Goal: Task Accomplishment & Management: Use online tool/utility

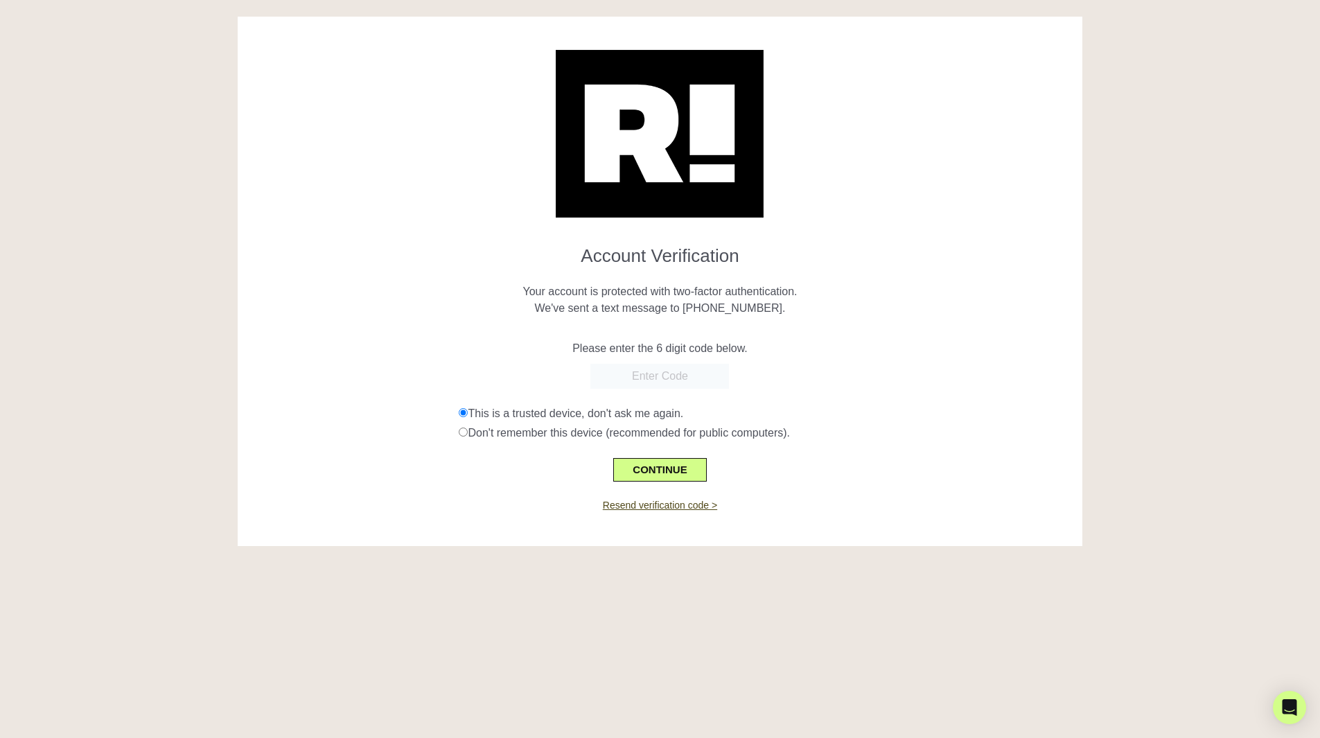
click at [464, 438] on div "Don't remember this device (recommended for public computers)." at bounding box center [765, 433] width 613 height 17
click at [497, 379] on div at bounding box center [660, 376] width 824 height 25
click at [621, 376] on input "text" at bounding box center [659, 376] width 139 height 25
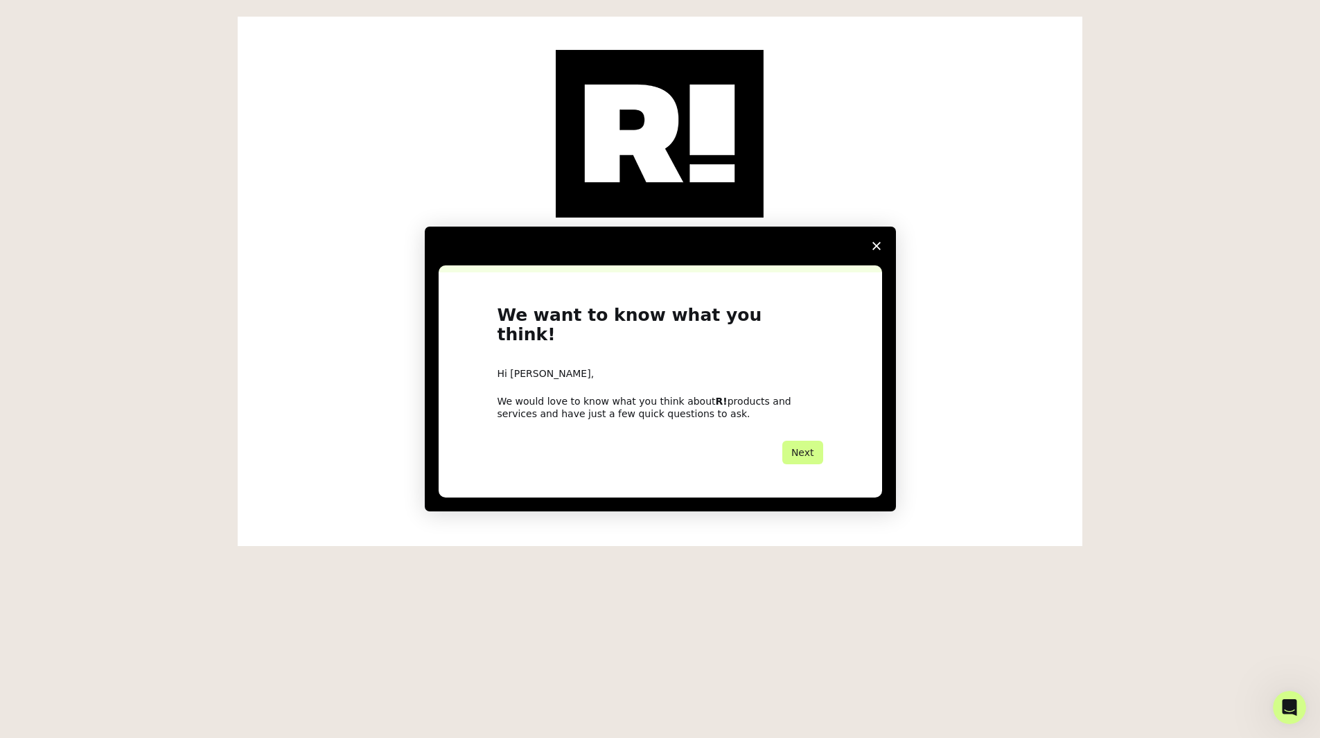
drag, startPoint x: 741, startPoint y: 301, endPoint x: 765, endPoint y: 281, distance: 30.5
click at [765, 272] on div "Intercom messenger" at bounding box center [660, 268] width 443 height 7
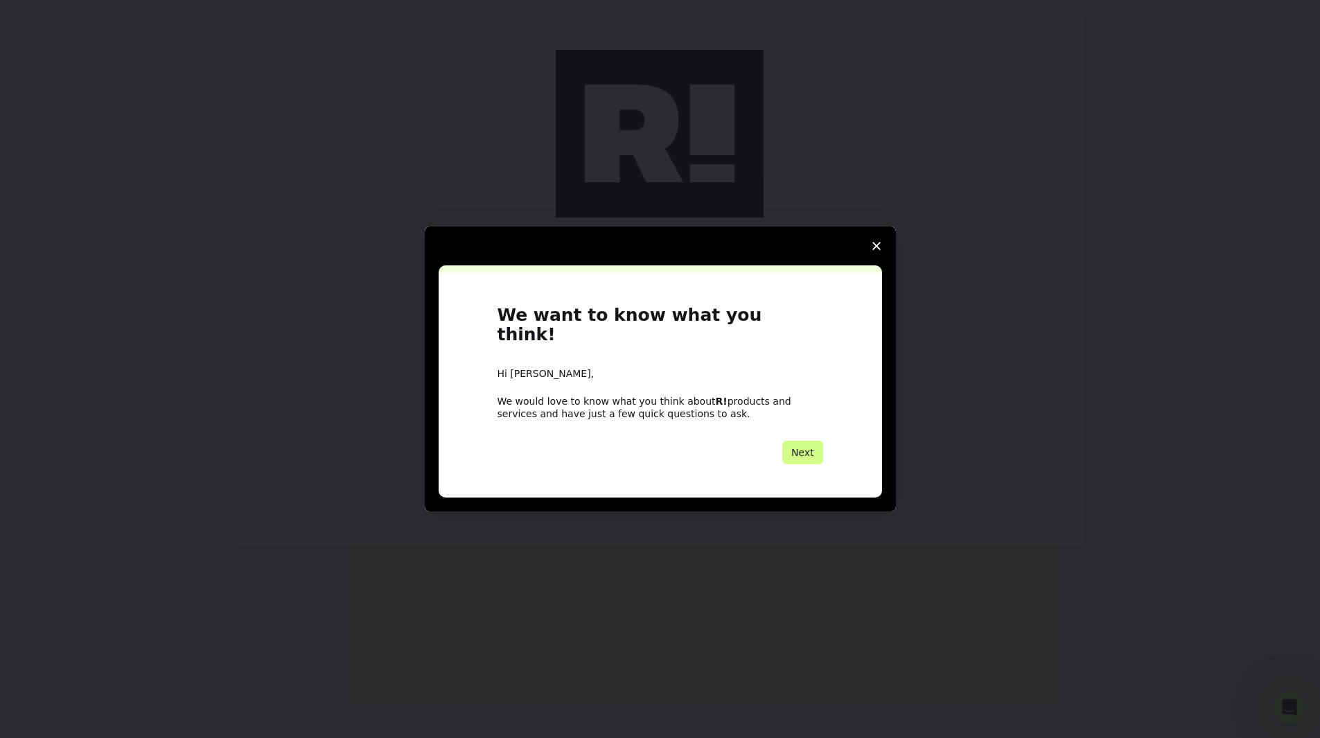
click at [874, 250] on icon "Close survey" at bounding box center [876, 246] width 8 height 8
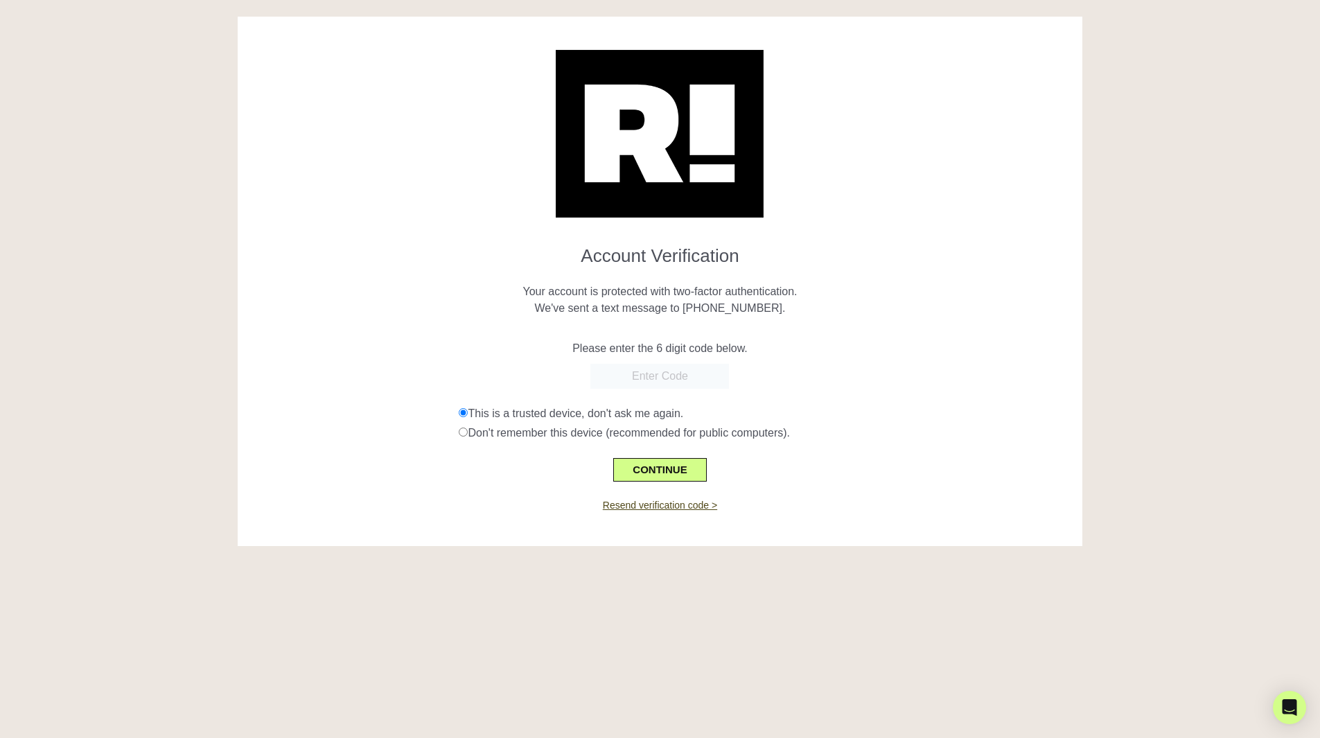
drag, startPoint x: 689, startPoint y: 189, endPoint x: 725, endPoint y: 177, distance: 37.5
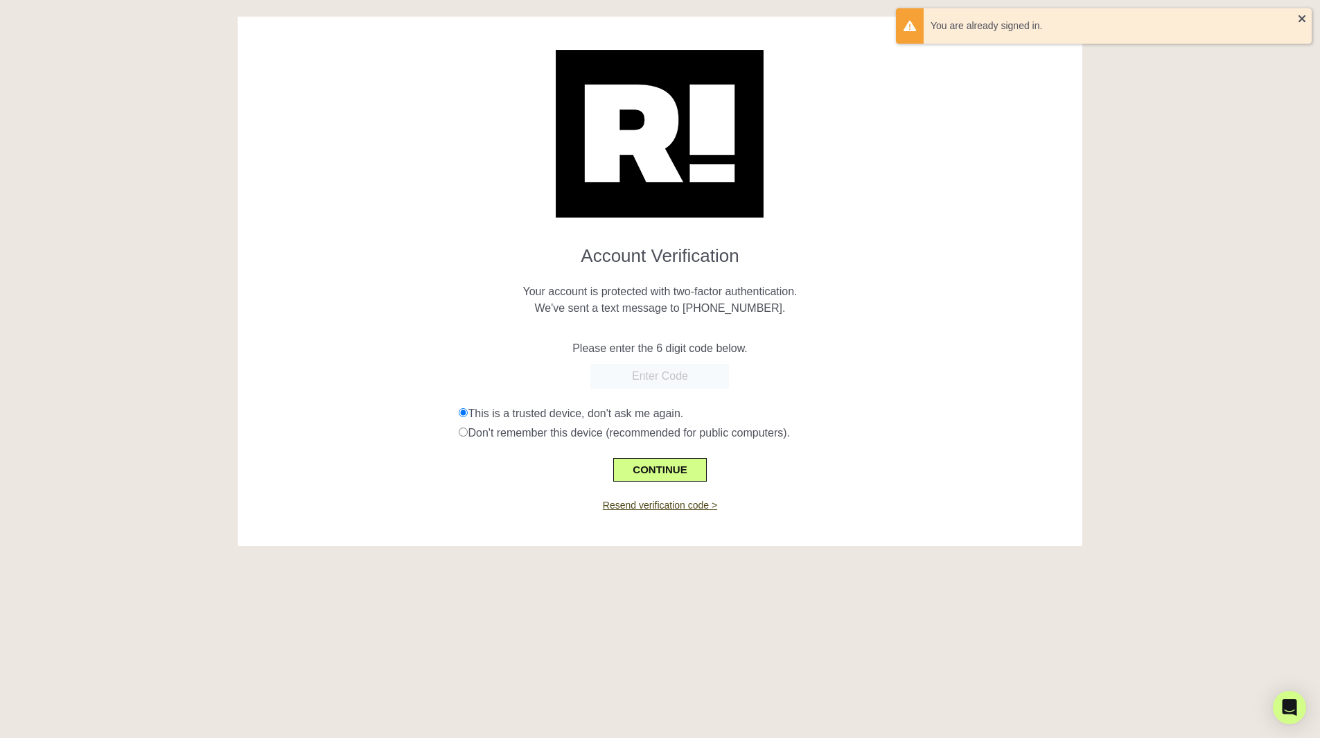
click at [1050, 130] on div at bounding box center [660, 125] width 824 height 184
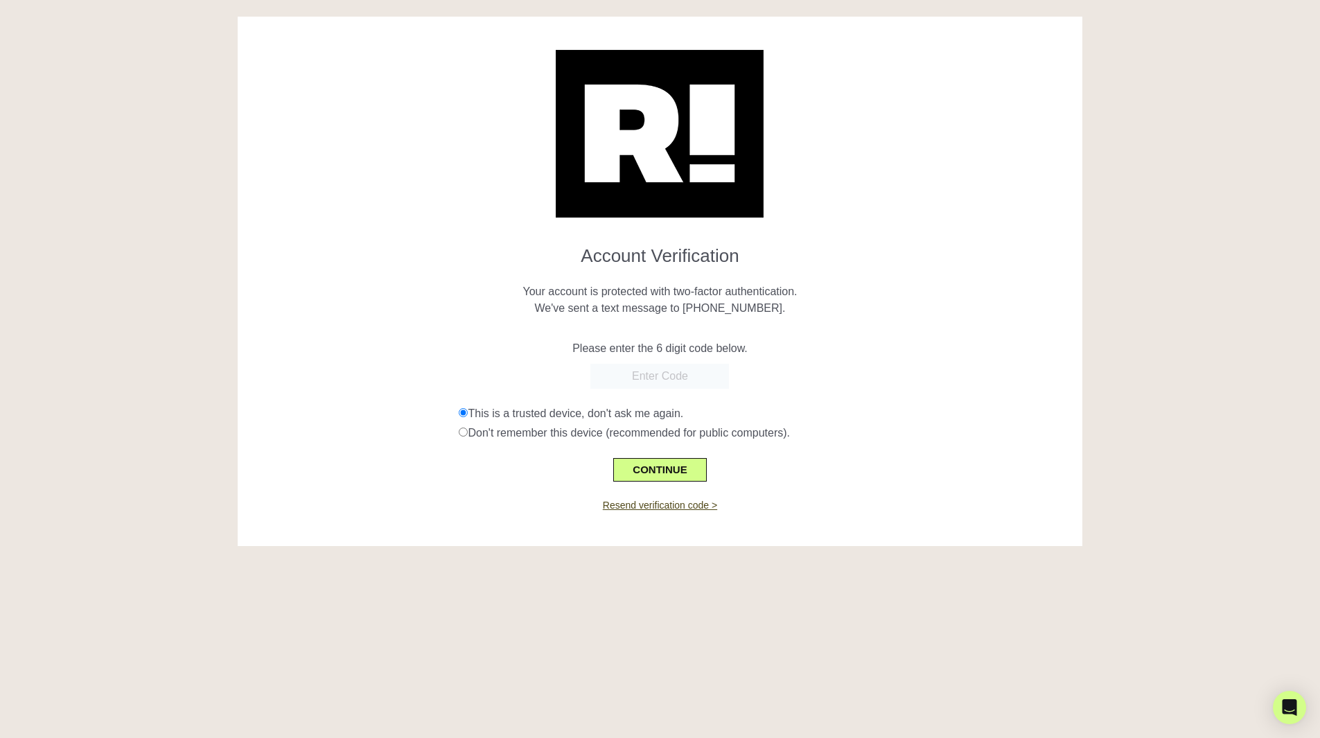
drag, startPoint x: 787, startPoint y: 311, endPoint x: 696, endPoint y: 313, distance: 90.8
click at [696, 313] on p "Your account is protected with two-factor authentication. We've sent a text mes…" at bounding box center [660, 292] width 824 height 50
copy p "201-690-7361."
click at [1060, 420] on div "This is a trusted device, don't ask me again." at bounding box center [765, 413] width 613 height 17
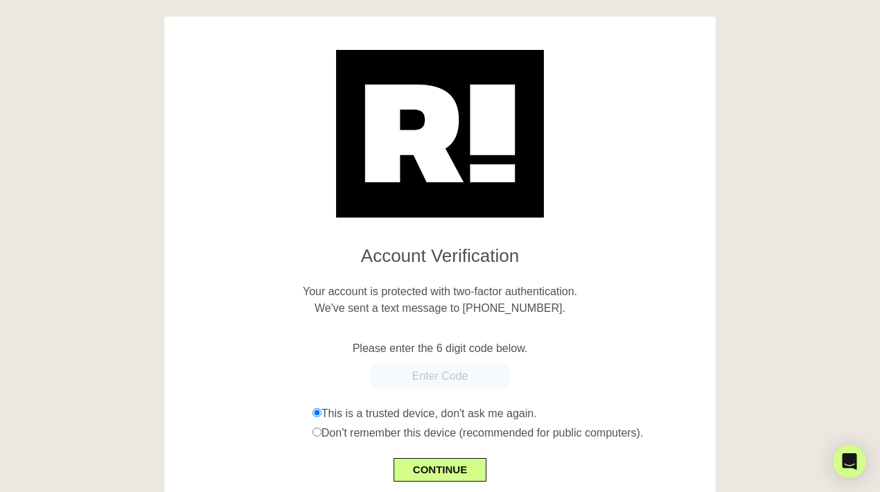
scroll to position [74, 0]
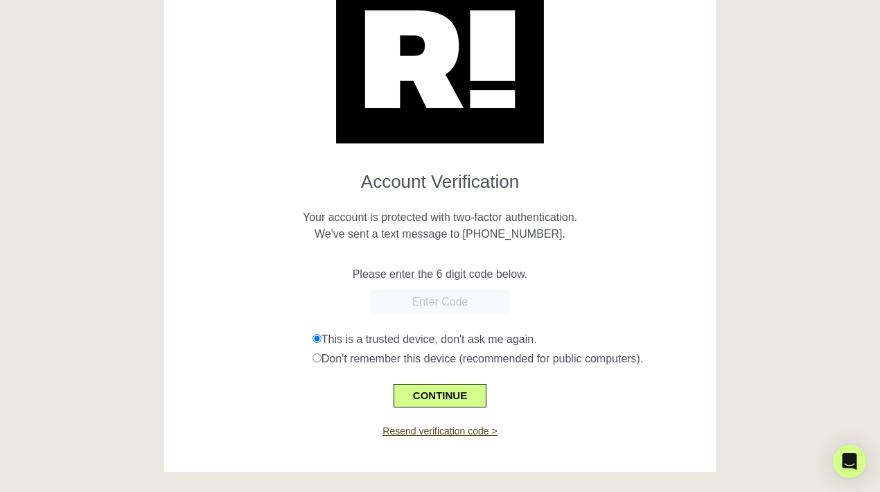
click at [383, 290] on input "text" at bounding box center [440, 302] width 139 height 25
click at [366, 290] on div at bounding box center [440, 302] width 531 height 25
click at [439, 281] on p "Please enter the 6 digit code below." at bounding box center [440, 274] width 531 height 17
click at [439, 290] on form "Account Verification Your account is protected with two-factor authentication. …" at bounding box center [440, 283] width 531 height 247
click at [446, 294] on input "text" at bounding box center [440, 302] width 139 height 25
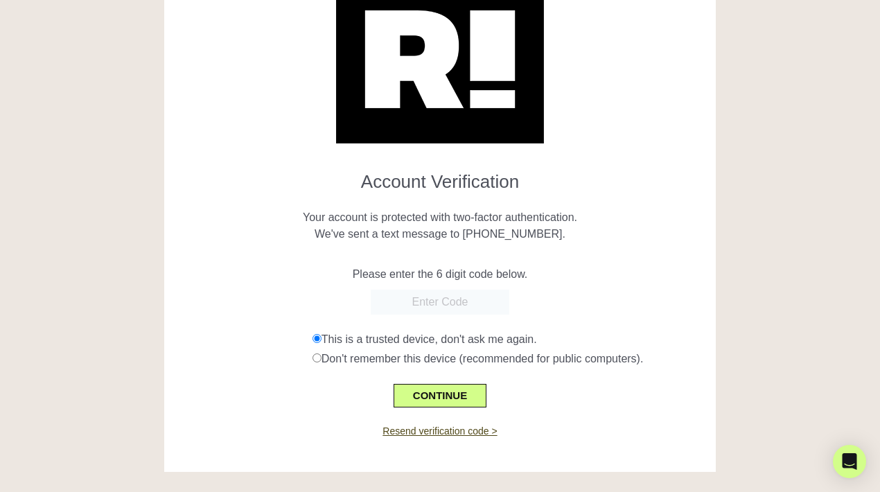
paste input "986139"
type input "986139"
click at [584, 268] on p "Please enter the 6 digit code below." at bounding box center [440, 274] width 531 height 17
click at [440, 389] on button "CONTINUE" at bounding box center [440, 396] width 93 height 24
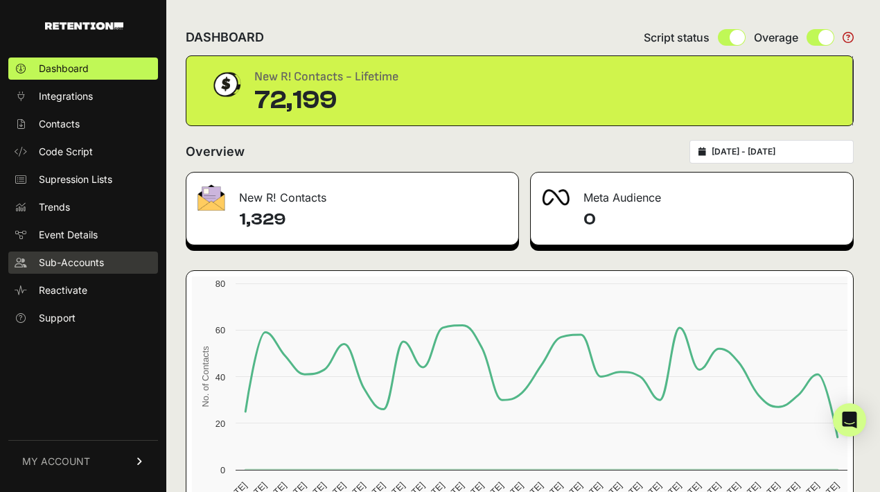
click at [63, 256] on span "Sub-Accounts" at bounding box center [71, 263] width 65 height 14
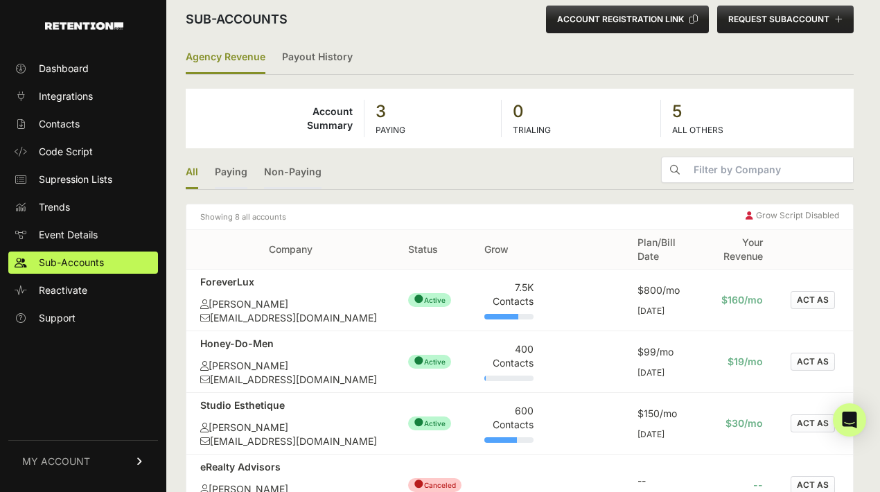
scroll to position [338, 0]
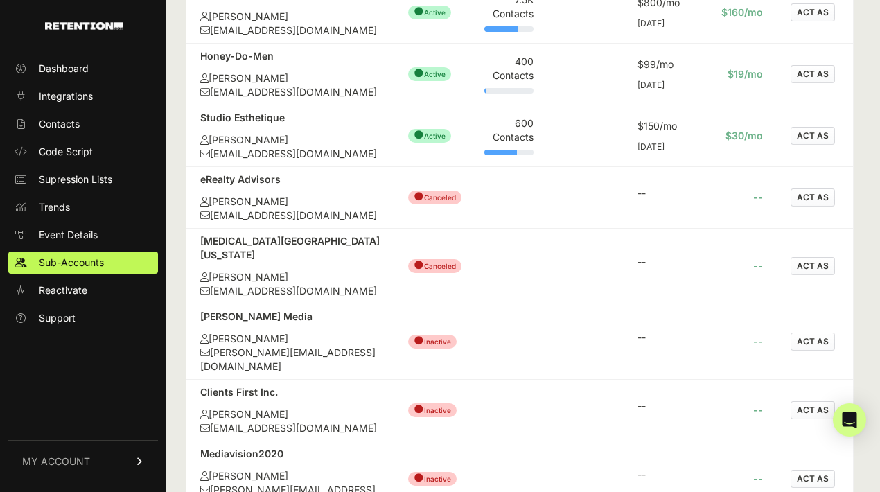
drag, startPoint x: 715, startPoint y: 204, endPoint x: 736, endPoint y: 164, distance: 45.2
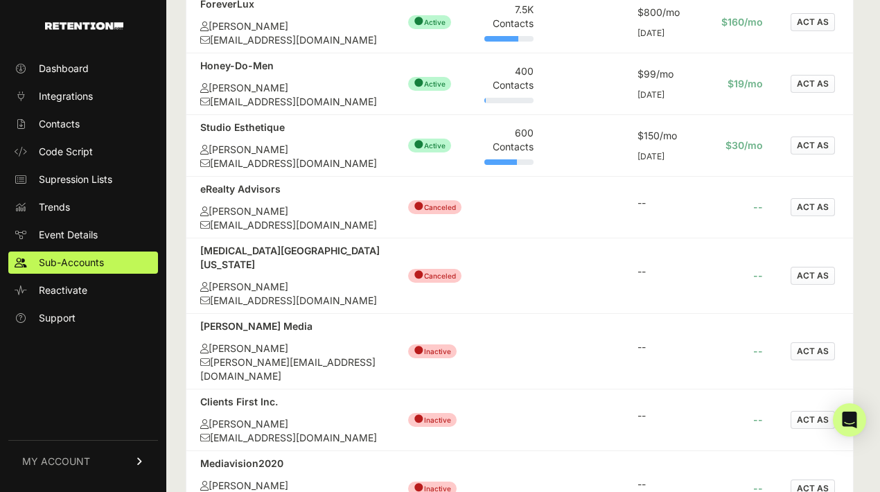
click at [818, 143] on button "ACT AS" at bounding box center [812, 145] width 44 height 18
